Goal: Information Seeking & Learning: Learn about a topic

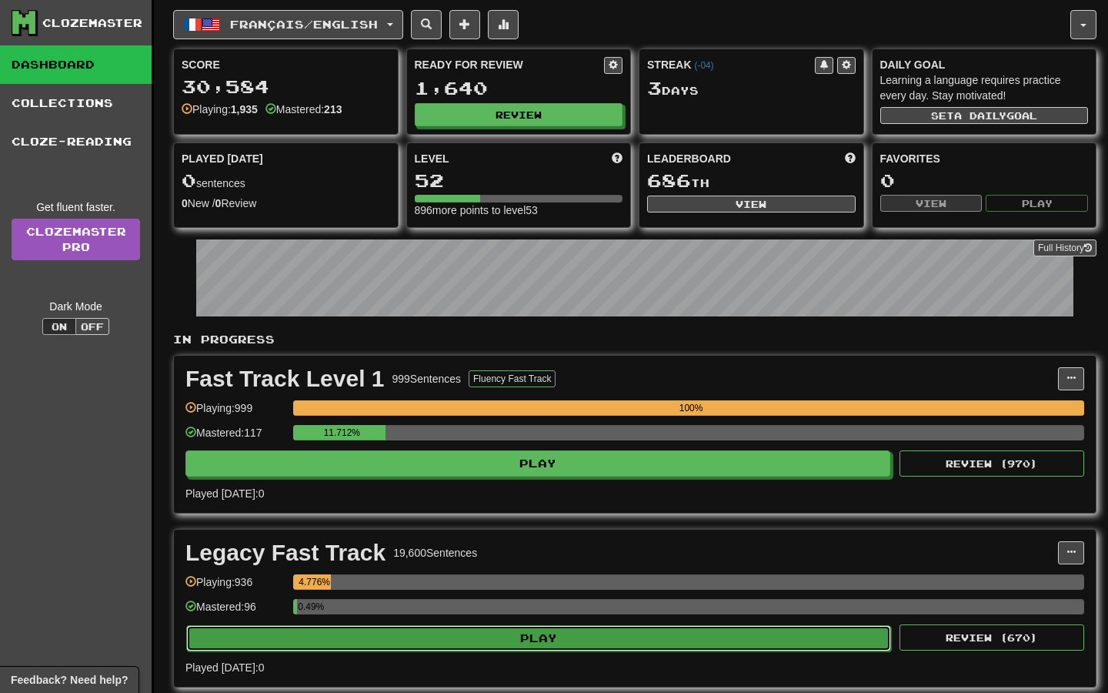
click at [634, 645] on button "Play" at bounding box center [538, 638] width 705 height 26
select select "**"
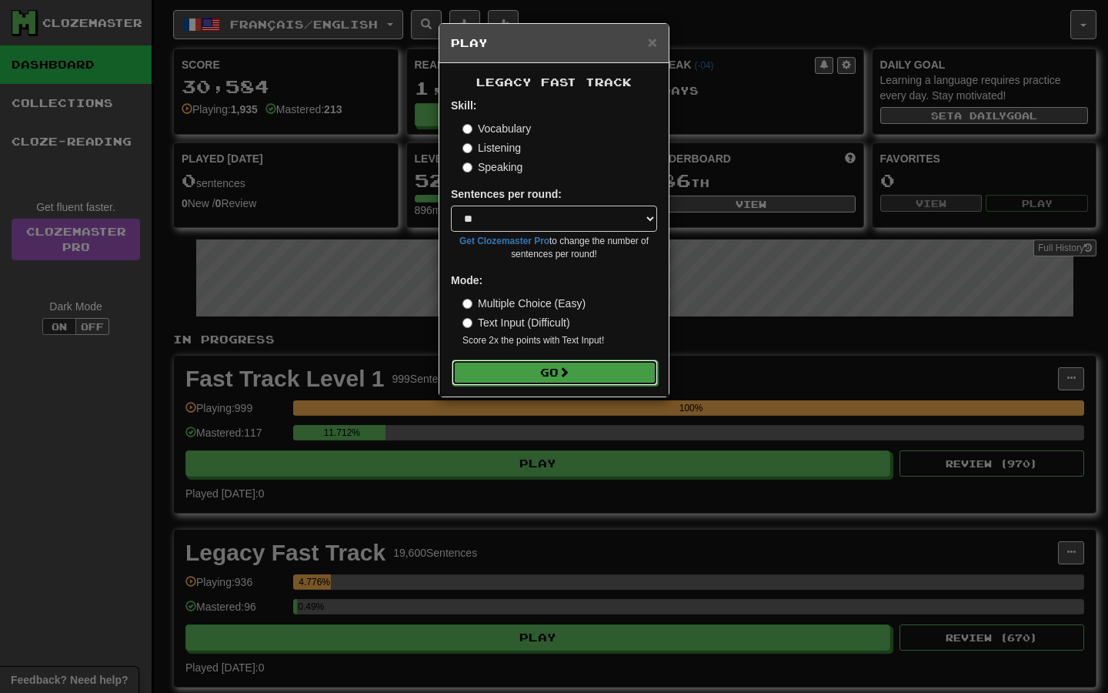
click at [535, 382] on button "Go" at bounding box center [555, 372] width 206 height 26
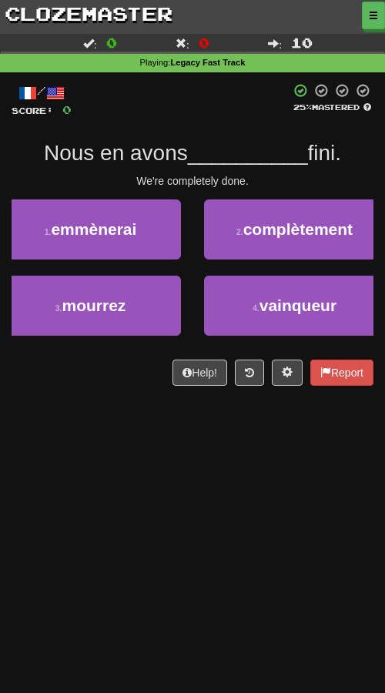
click at [46, 485] on div "Dashboard Clozemaster Kyneru / Toggle Dropdown Dashboard Leaderboard Activity F…" at bounding box center [192, 346] width 385 height 693
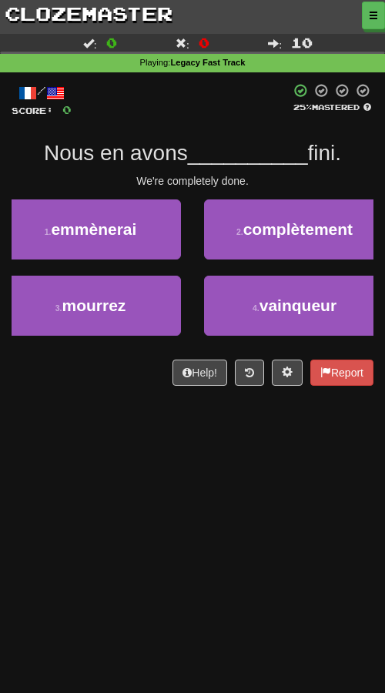
click at [61, 542] on div "Dashboard Clozemaster Kyneru / Toggle Dropdown Dashboard Leaderboard Activity F…" at bounding box center [192, 346] width 385 height 693
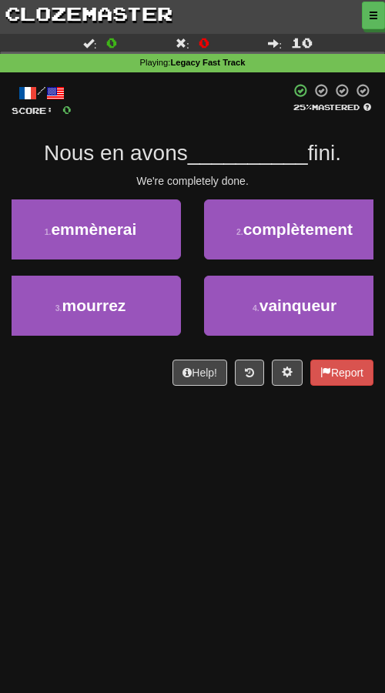
click at [180, 522] on div "Dashboard Clozemaster Kyneru / Toggle Dropdown Dashboard Leaderboard Activity F…" at bounding box center [192, 346] width 385 height 693
click at [180, 524] on div "Dashboard Clozemaster Kyneru / Toggle Dropdown Dashboard Leaderboard Activity F…" at bounding box center [192, 346] width 385 height 693
click at [172, 559] on div "Dashboard Clozemaster Kyneru / Toggle Dropdown Dashboard Leaderboard Activity F…" at bounding box center [192, 346] width 385 height 693
click at [120, 542] on div "Dashboard Clozemaster Kyneru / Toggle Dropdown Dashboard Leaderboard Activity F…" at bounding box center [192, 346] width 385 height 693
click at [95, 492] on div "Dashboard Clozemaster Kyneru / Toggle Dropdown Dashboard Leaderboard Activity F…" at bounding box center [192, 346] width 385 height 693
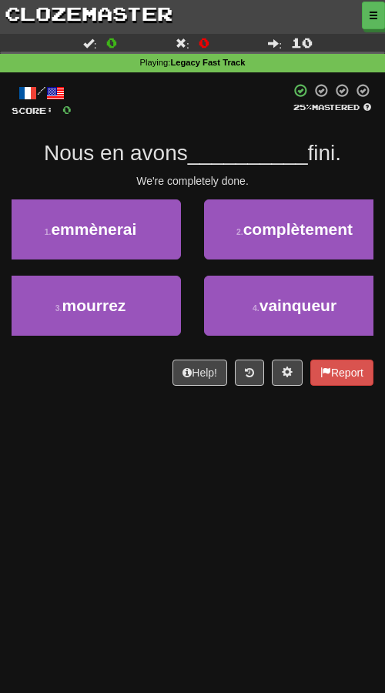
click at [82, 499] on div "Dashboard Clozemaster Kyneru / Toggle Dropdown Dashboard Leaderboard Activity F…" at bounding box center [192, 346] width 385 height 693
click at [78, 501] on div "Dashboard Clozemaster Kyneru / Toggle Dropdown Dashboard Leaderboard Activity F…" at bounding box center [192, 346] width 385 height 693
click at [184, 457] on div "Dashboard Clozemaster Kyneru / Toggle Dropdown Dashboard Leaderboard Activity F…" at bounding box center [192, 346] width 385 height 693
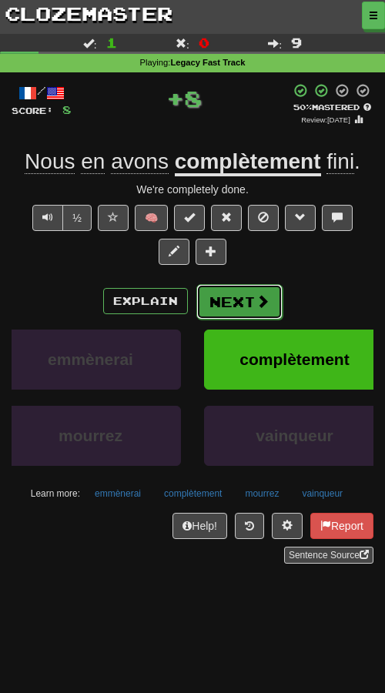
click at [216, 302] on button "Next" at bounding box center [239, 301] width 86 height 35
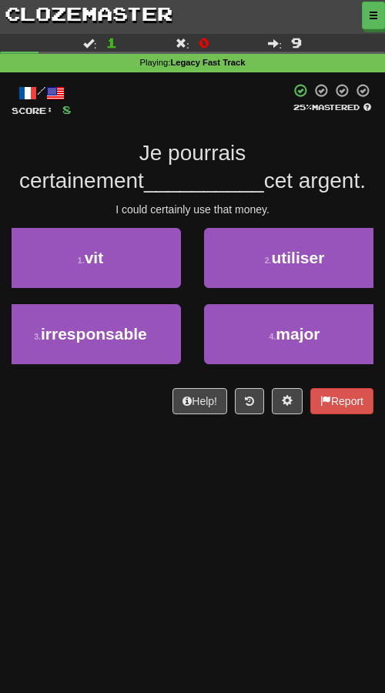
click at [119, 512] on div "Dashboard Clozemaster Kyneru / Toggle Dropdown Dashboard Leaderboard Activity F…" at bounding box center [192, 346] width 385 height 693
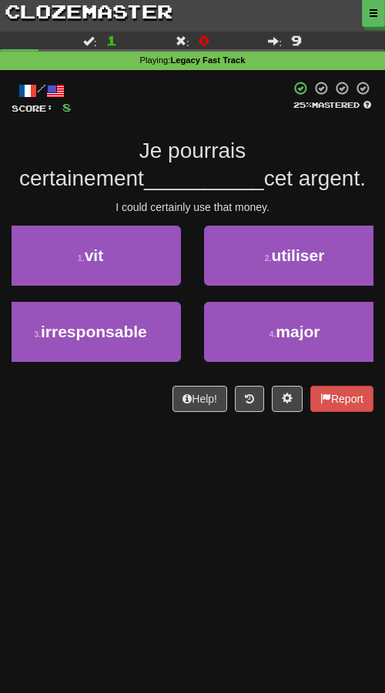
click at [112, 531] on div "Dashboard Clozemaster Kyneru / Toggle Dropdown Dashboard Leaderboard Activity F…" at bounding box center [192, 344] width 385 height 693
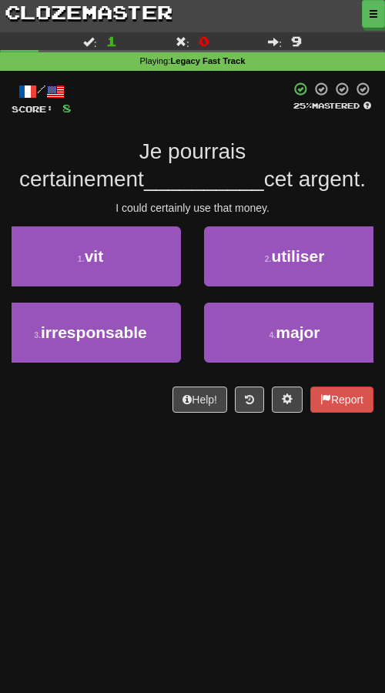
click at [112, 531] on div "Dashboard Clozemaster Kyneru / Toggle Dropdown Dashboard Leaderboard Activity F…" at bounding box center [192, 344] width 385 height 693
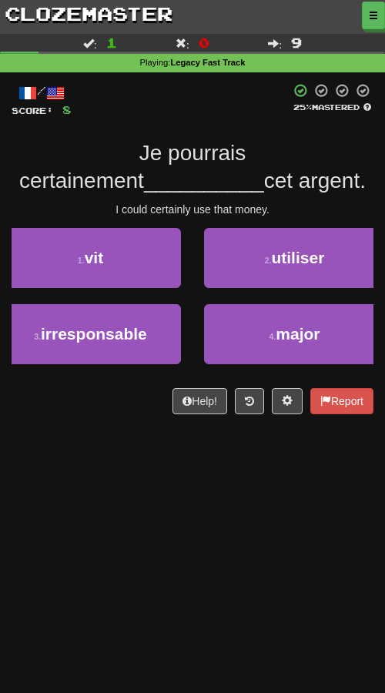
scroll to position [1, 0]
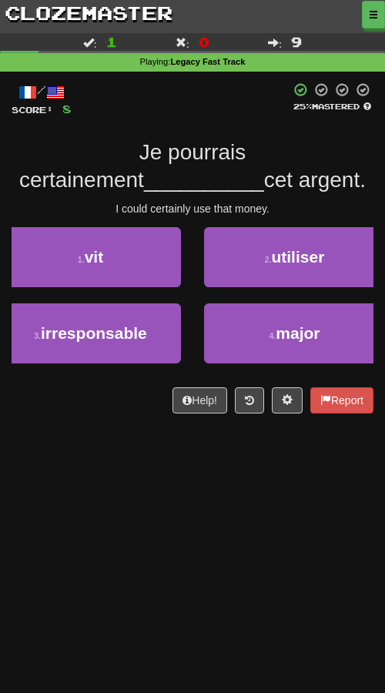
click at [112, 531] on div "Dashboard Clozemaster Kyneru / Toggle Dropdown Dashboard Leaderboard Activity F…" at bounding box center [192, 345] width 385 height 693
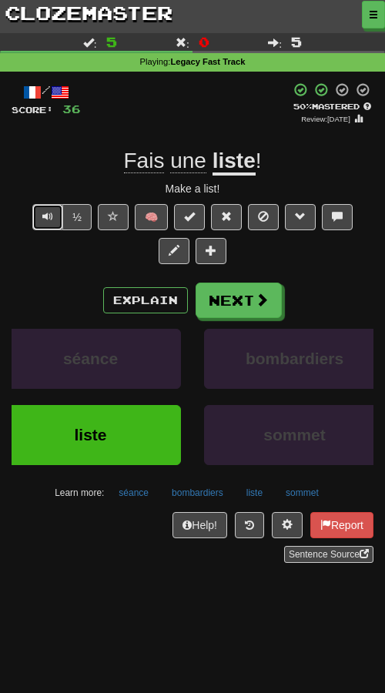
click at [32, 214] on button "Text-to-speech controls" at bounding box center [47, 217] width 31 height 26
click at [42, 215] on span "Text-to-speech controls" at bounding box center [47, 216] width 11 height 11
click at [36, 213] on button "Text-to-speech controls" at bounding box center [47, 217] width 31 height 26
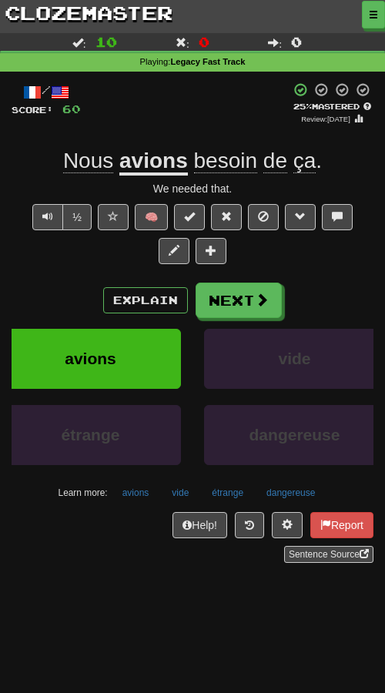
click at [150, 156] on u "avions" at bounding box center [153, 162] width 68 height 27
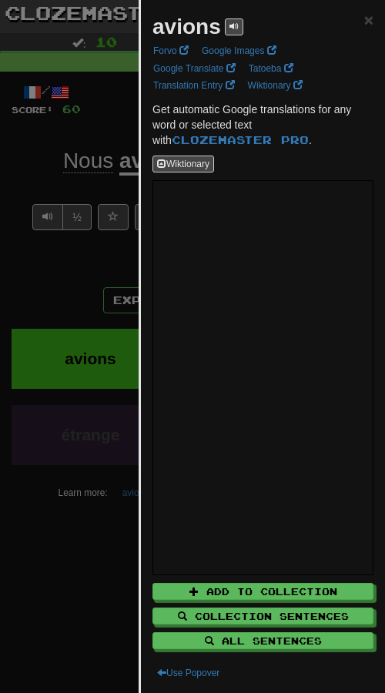
click at [67, 266] on div at bounding box center [192, 346] width 385 height 693
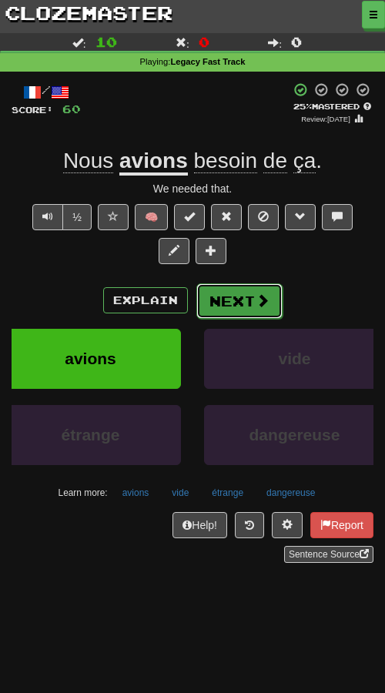
click at [244, 305] on button "Next" at bounding box center [239, 300] width 86 height 35
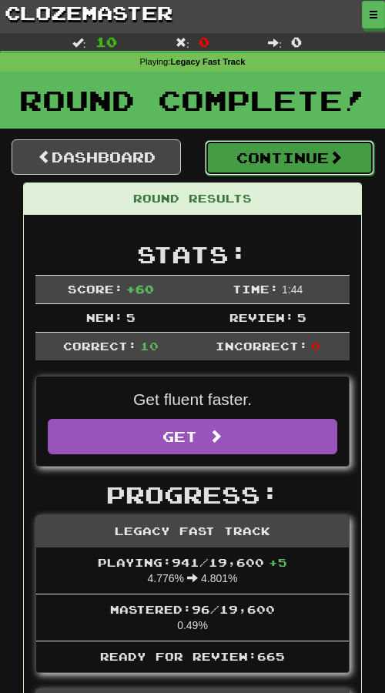
click at [265, 162] on button "Continue" at bounding box center [289, 157] width 169 height 35
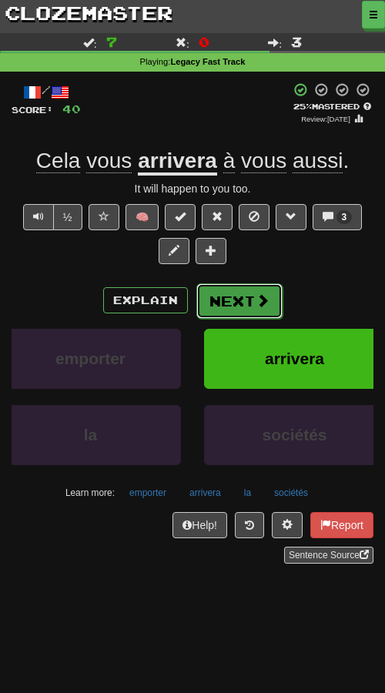
click at [231, 311] on button "Next" at bounding box center [239, 300] width 86 height 35
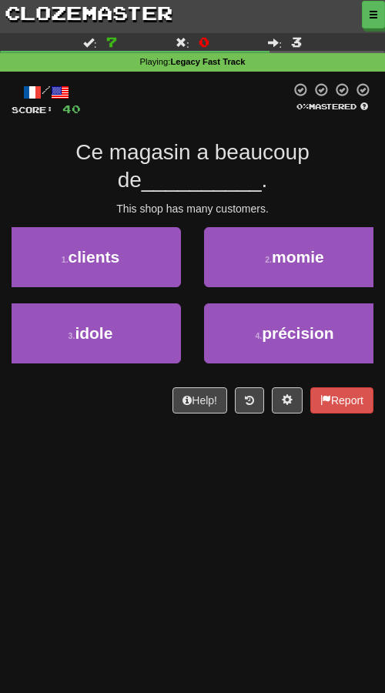
click at [121, 486] on div "Dashboard Clozemaster Kyneru / Toggle Dropdown Dashboard Leaderboard Activity F…" at bounding box center [192, 345] width 385 height 693
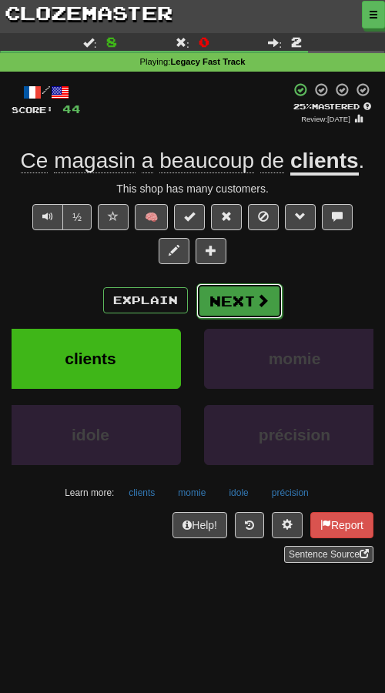
click at [238, 314] on button "Next" at bounding box center [239, 300] width 86 height 35
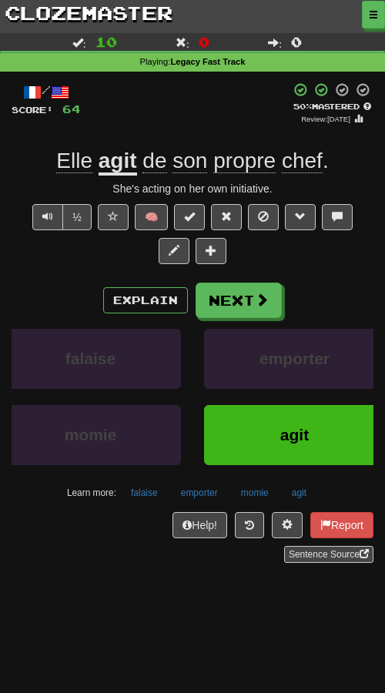
click at [302, 160] on span "chef" at bounding box center [302, 161] width 41 height 25
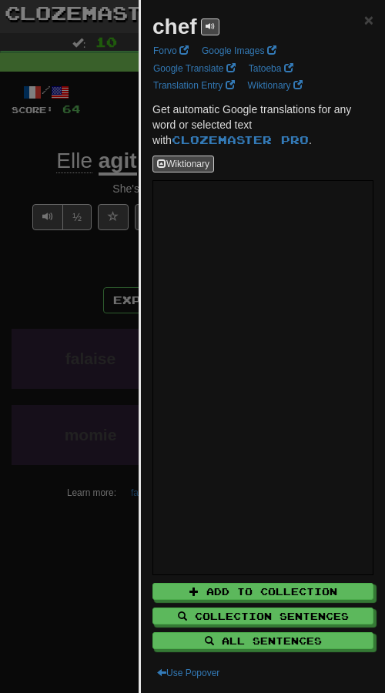
click at [122, 391] on div at bounding box center [192, 346] width 385 height 693
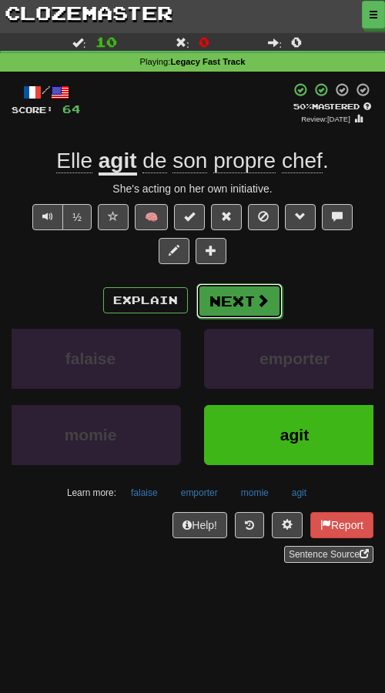
click at [228, 313] on button "Next" at bounding box center [239, 300] width 86 height 35
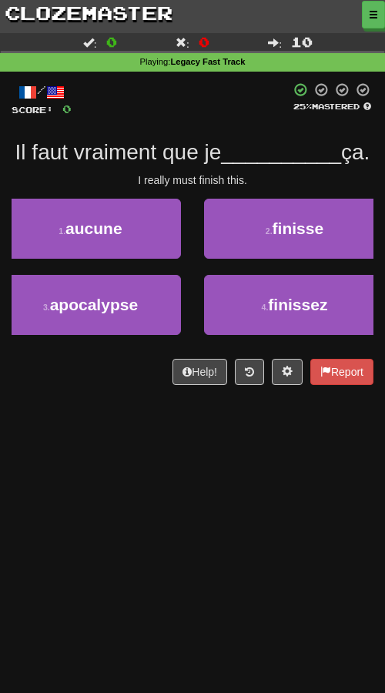
click at [218, 476] on div "Dashboard Clozemaster Kyneru / Toggle Dropdown Dashboard Leaderboard Activity F…" at bounding box center [192, 345] width 385 height 693
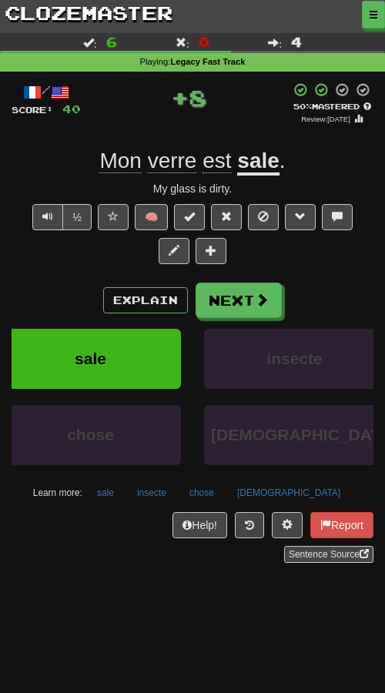
click at [253, 174] on u "sale" at bounding box center [258, 162] width 42 height 27
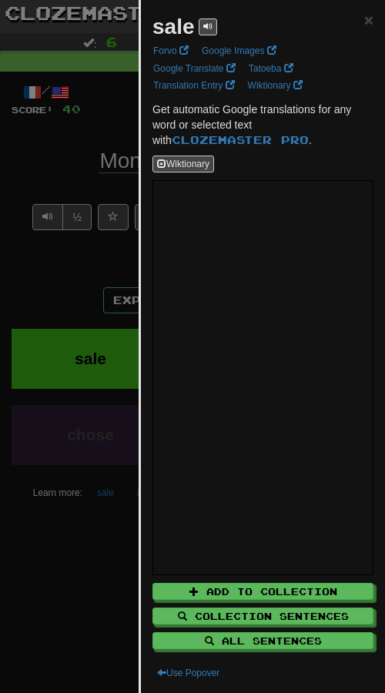
click at [45, 382] on div at bounding box center [192, 346] width 385 height 693
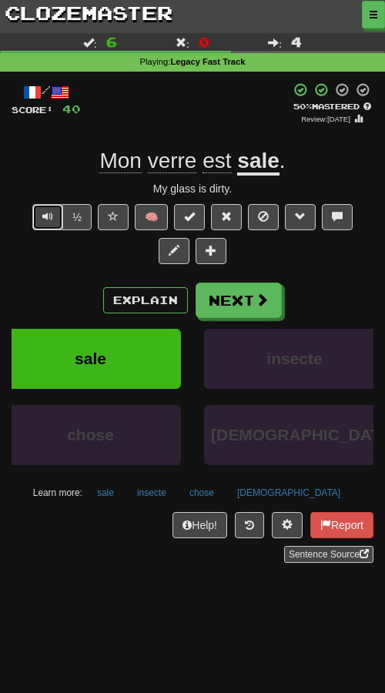
click at [32, 216] on button "Text-to-speech controls" at bounding box center [47, 217] width 31 height 26
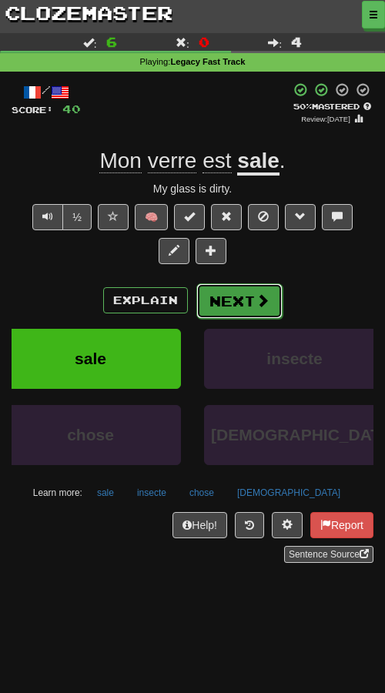
click at [218, 295] on button "Next" at bounding box center [239, 300] width 86 height 35
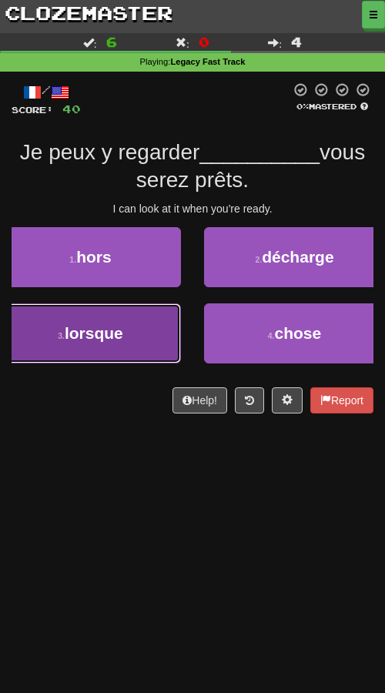
click at [131, 333] on button "3 . lorsque" at bounding box center [90, 333] width 181 height 60
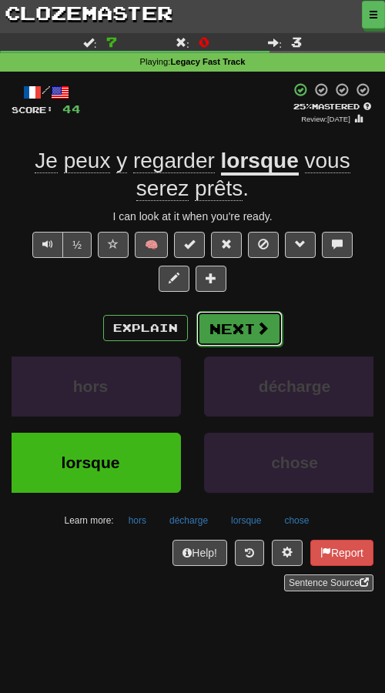
click at [212, 328] on button "Next" at bounding box center [239, 328] width 86 height 35
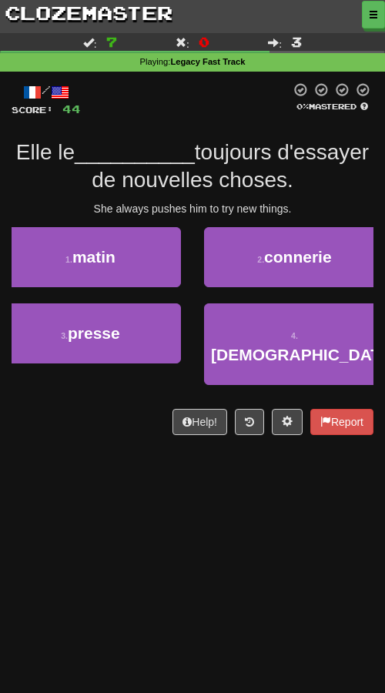
click at [159, 485] on div "Dashboard Clozemaster Kyneru / Toggle Dropdown Dashboard Leaderboard Activity F…" at bounding box center [192, 345] width 385 height 693
click at [115, 490] on div "Dashboard Clozemaster Kyneru / Toggle Dropdown Dashboard Leaderboard Activity F…" at bounding box center [192, 345] width 385 height 693
click at [72, 470] on div "Dashboard Clozemaster Kyneru / Toggle Dropdown Dashboard Leaderboard Activity F…" at bounding box center [192, 345] width 385 height 693
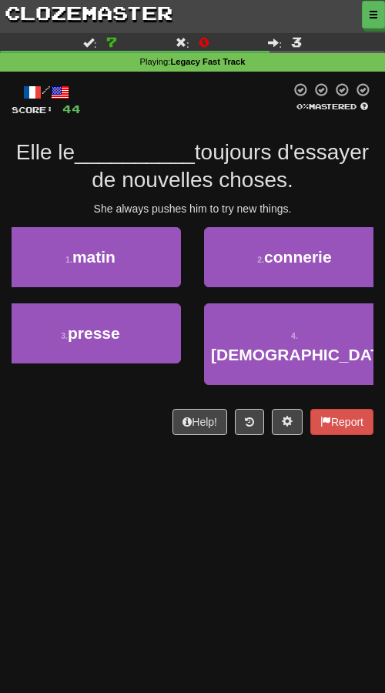
click at [72, 470] on div "Dashboard Clozemaster Kyneru / Toggle Dropdown Dashboard Leaderboard Activity F…" at bounding box center [192, 345] width 385 height 693
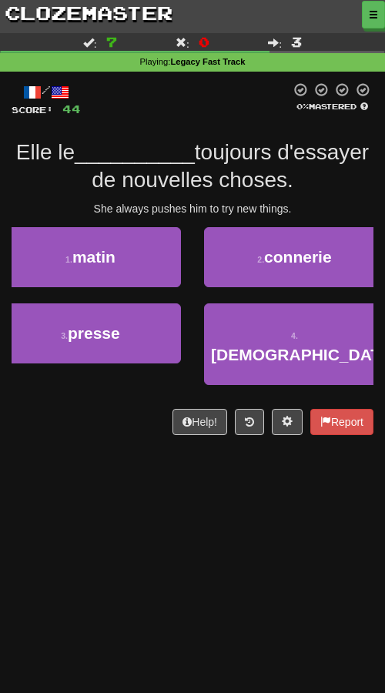
click at [72, 470] on div "Dashboard Clozemaster Kyneru / Toggle Dropdown Dashboard Leaderboard Activity F…" at bounding box center [192, 345] width 385 height 693
click at [43, 474] on div "Dashboard Clozemaster Kyneru / Toggle Dropdown Dashboard Leaderboard Activity F…" at bounding box center [192, 345] width 385 height 693
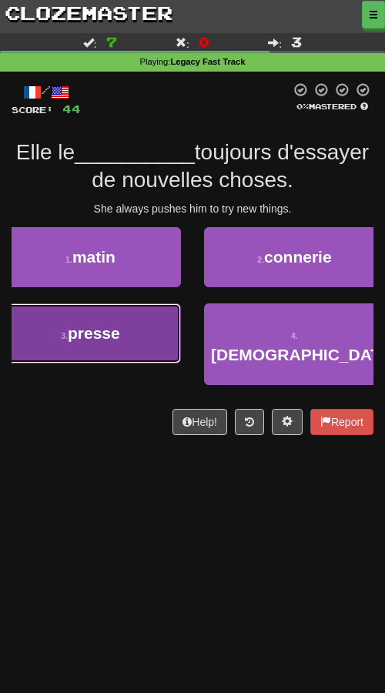
click at [114, 330] on span "presse" at bounding box center [94, 333] width 52 height 18
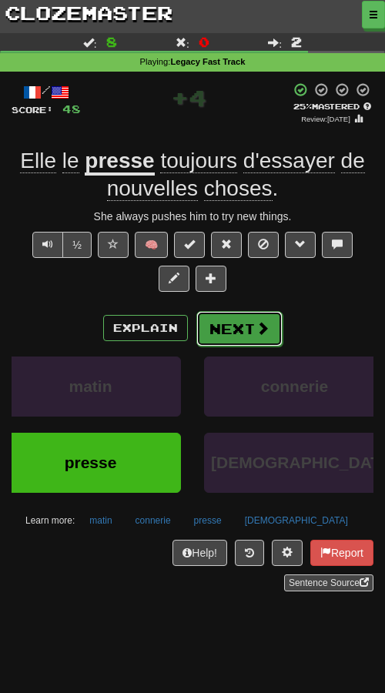
click at [238, 334] on button "Next" at bounding box center [239, 328] width 86 height 35
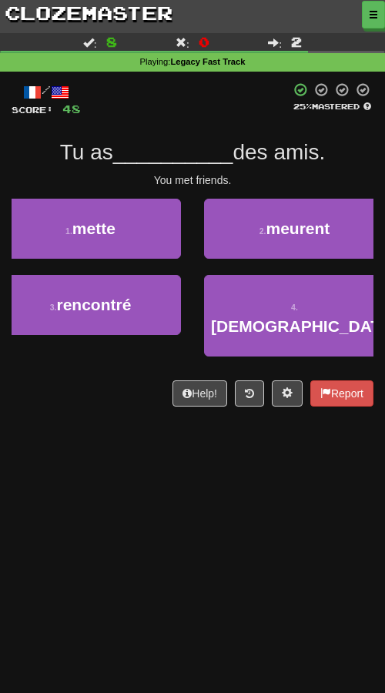
click at [149, 519] on div "Dashboard Clozemaster Kyneru / Toggle Dropdown Dashboard Leaderboard Activity F…" at bounding box center [192, 345] width 385 height 693
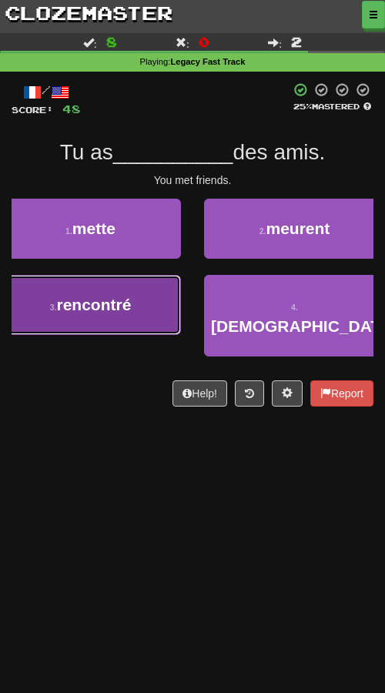
click at [98, 322] on button "3 . rencontré" at bounding box center [90, 305] width 181 height 60
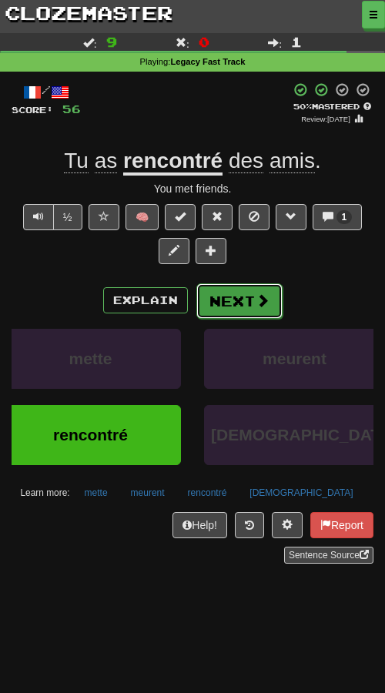
click at [255, 307] on span at bounding box center [262, 300] width 14 height 14
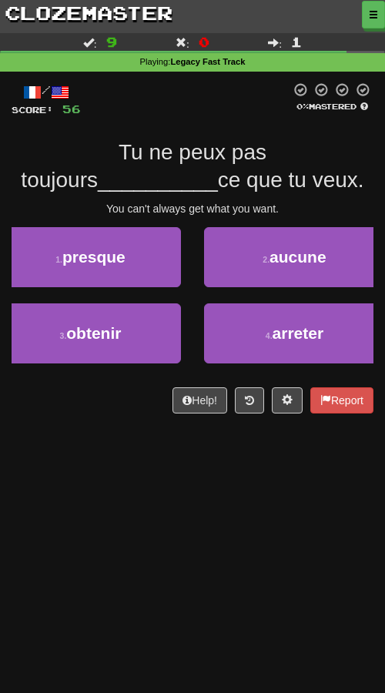
click at [149, 579] on div "Dashboard Clozemaster Kyneru / Toggle Dropdown Dashboard Leaderboard Activity F…" at bounding box center [192, 345] width 385 height 693
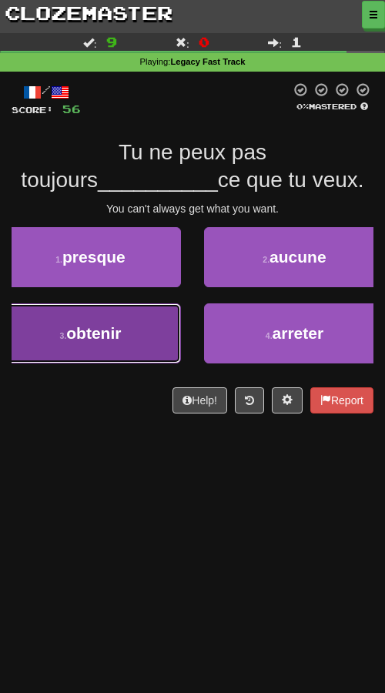
click at [131, 358] on button "3 . obtenir" at bounding box center [90, 333] width 181 height 60
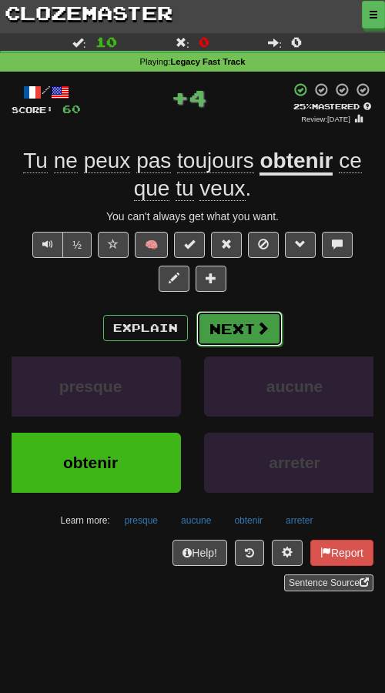
click at [220, 334] on button "Next" at bounding box center [239, 328] width 86 height 35
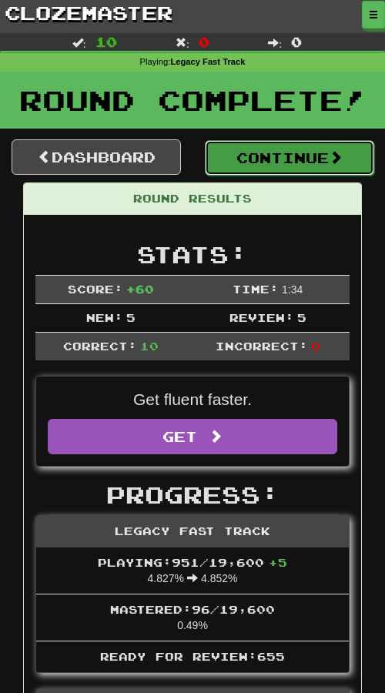
click at [235, 151] on button "Continue" at bounding box center [289, 157] width 169 height 35
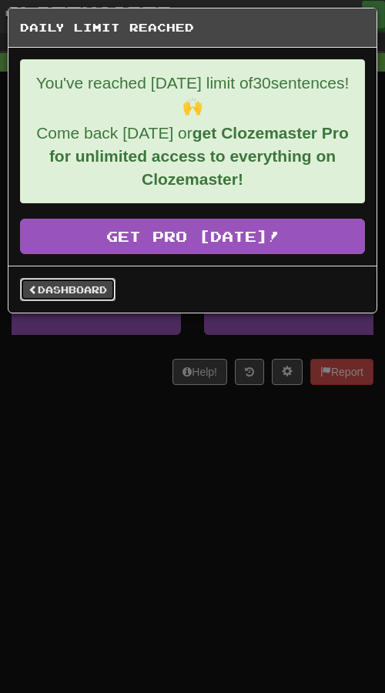
click at [47, 290] on link "Dashboard" at bounding box center [67, 289] width 95 height 23
